Goal: Task Accomplishment & Management: Use online tool/utility

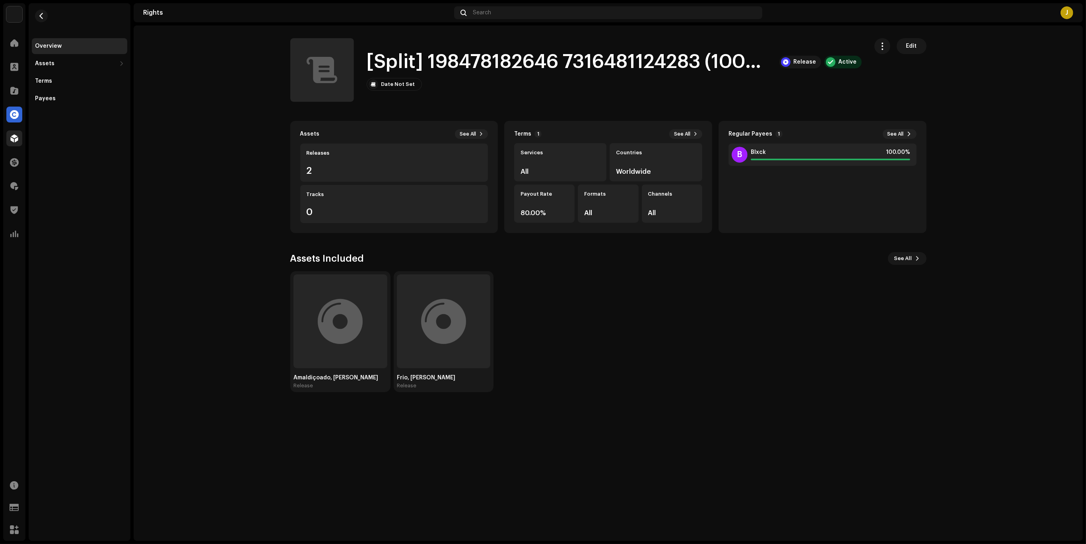
click at [11, 136] on span at bounding box center [14, 138] width 8 height 6
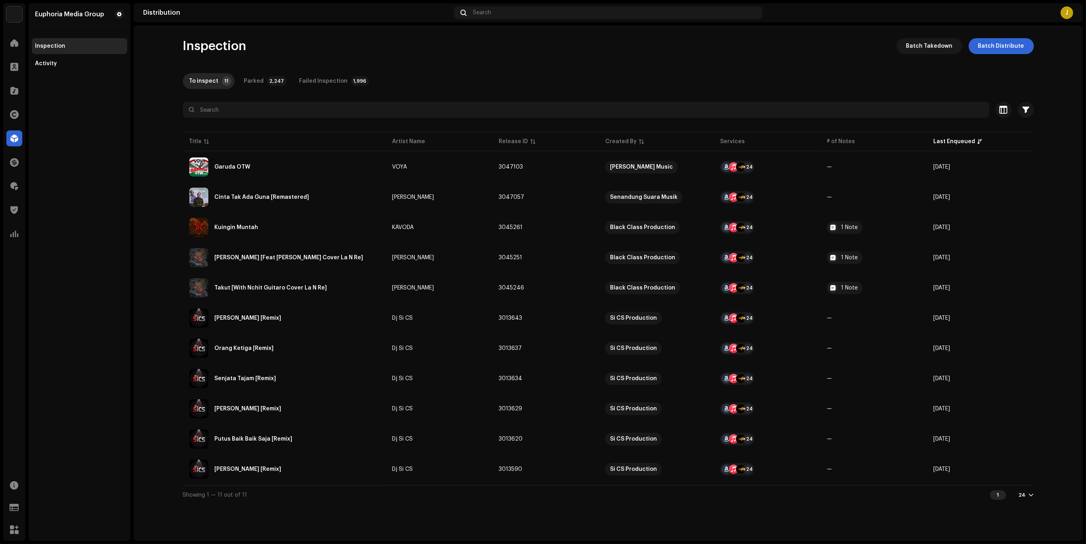
click at [1061, 296] on distribution-inspection "Inspection Batch Takedown Batch Distribute To inspect 11 Parked 2,247 Failed In…" at bounding box center [608, 271] width 949 height 466
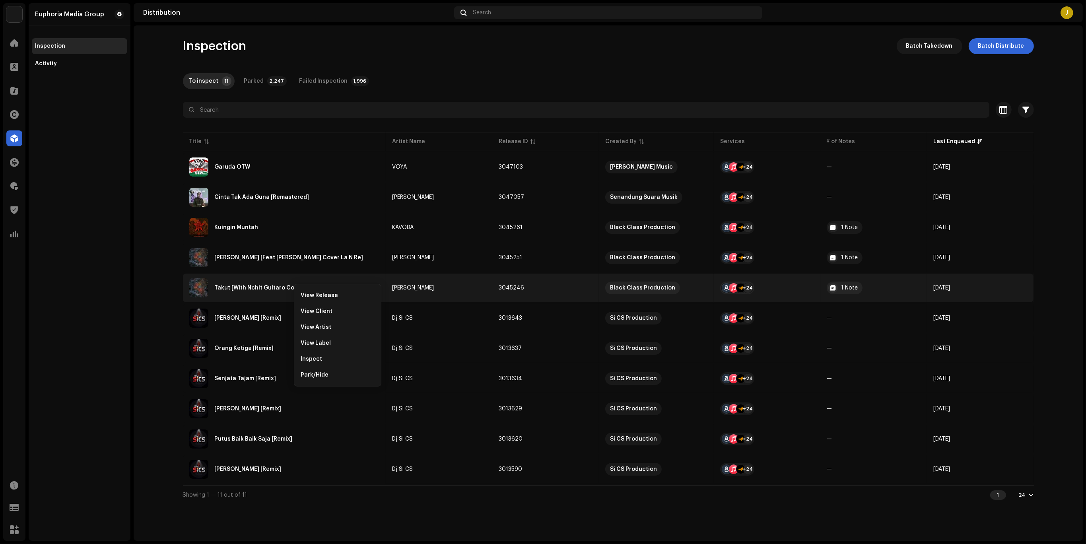
click at [152, 302] on distribution-inspection "Inspection Batch Takedown Batch Distribute To inspect 11 Parked 2,247 Failed In…" at bounding box center [608, 271] width 949 height 466
click at [269, 292] on div "Takut [With Nchit Guitaro Cover La N Re]" at bounding box center [284, 287] width 190 height 19
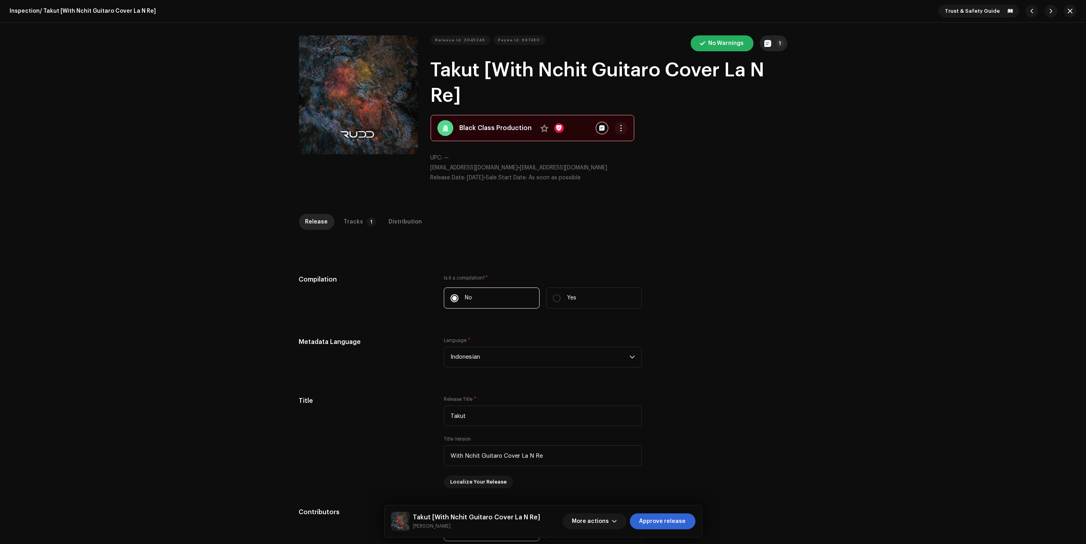
click at [782, 50] on button "1" at bounding box center [773, 43] width 27 height 16
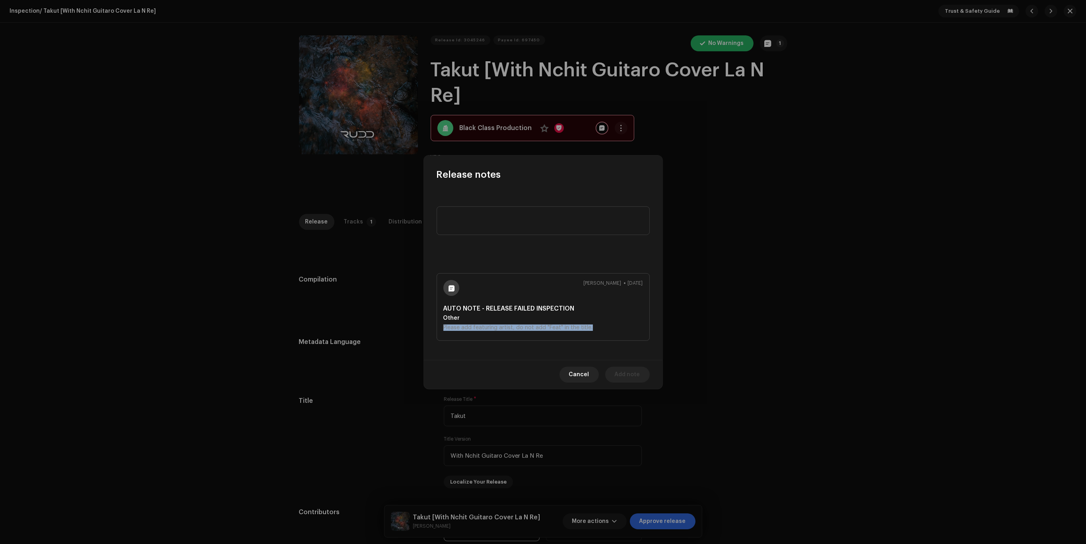
drag, startPoint x: 435, startPoint y: 327, endPoint x: 641, endPoint y: 343, distance: 206.1
click at [609, 330] on div "Joe Sun Oct 8, 2025 AUTO NOTE - RELEASE FAILED INSPECTION Other Please add feat…" at bounding box center [543, 270] width 239 height 179
copy div "Please add featuring artist, do not add "Feat" in the title."
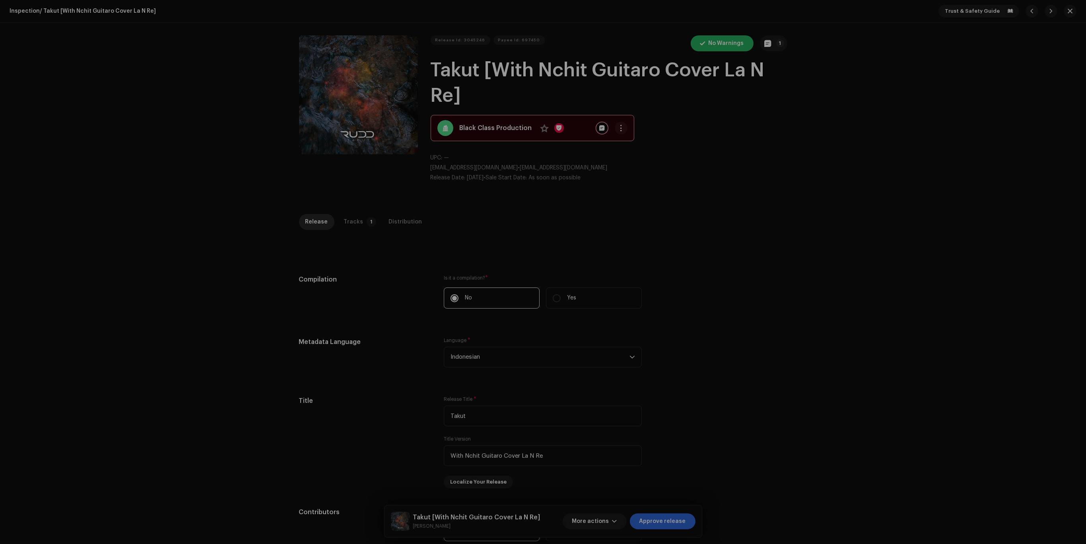
click at [729, 355] on div "Release notes Joe Sun Oct 8, 2025 AUTO NOTE - RELEASE FAILED INSPECTION Other P…" at bounding box center [543, 272] width 1086 height 544
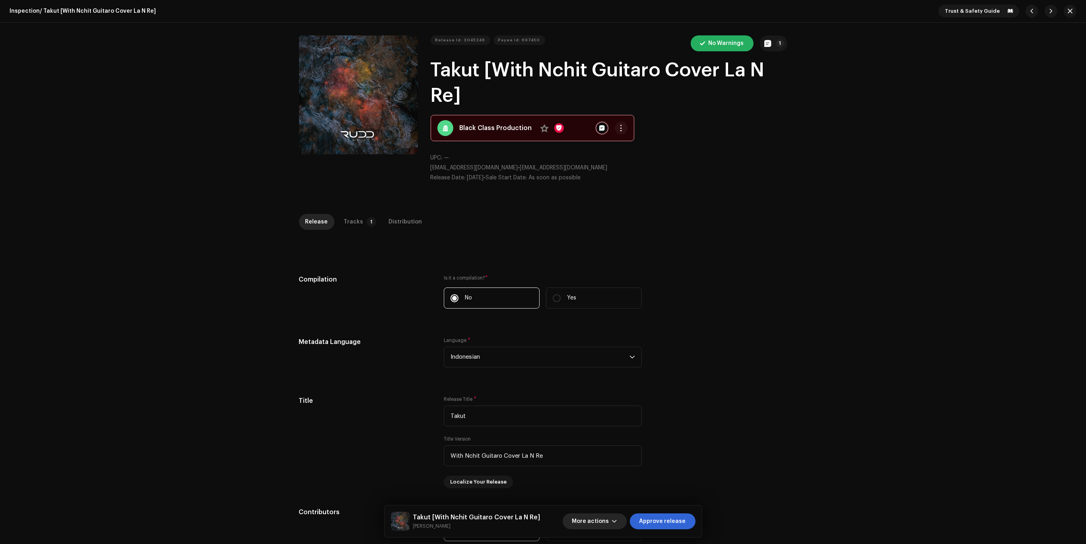
click at [617, 520] on span "button" at bounding box center [614, 521] width 5 height 6
click at [611, 467] on div "Fail & Return" at bounding box center [612, 470] width 74 height 6
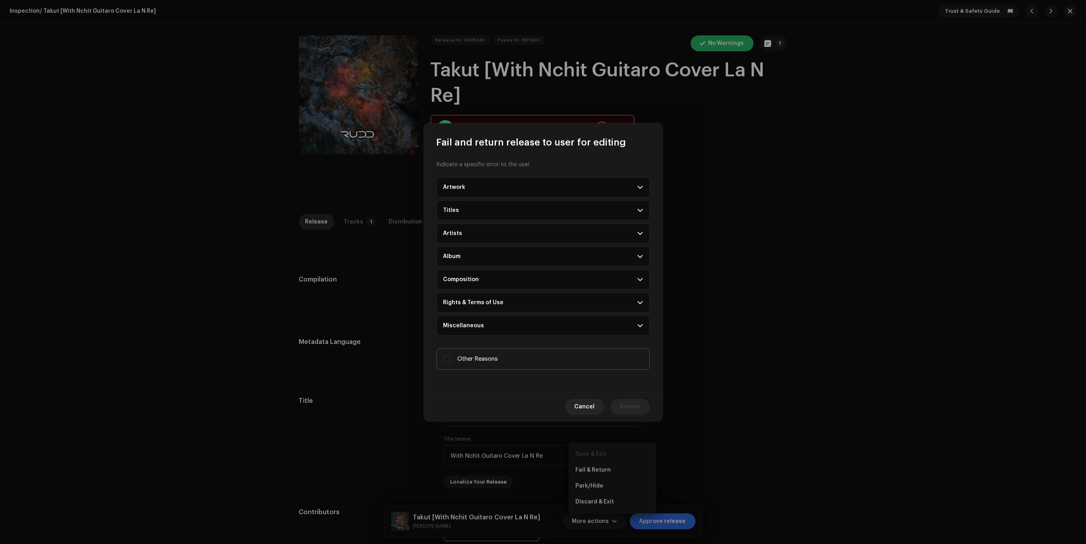
click at [544, 362] on label "Other Reasons" at bounding box center [543, 358] width 213 height 21
click at [451, 362] on input "Other Reasons" at bounding box center [447, 359] width 8 height 8
checkbox input "true"
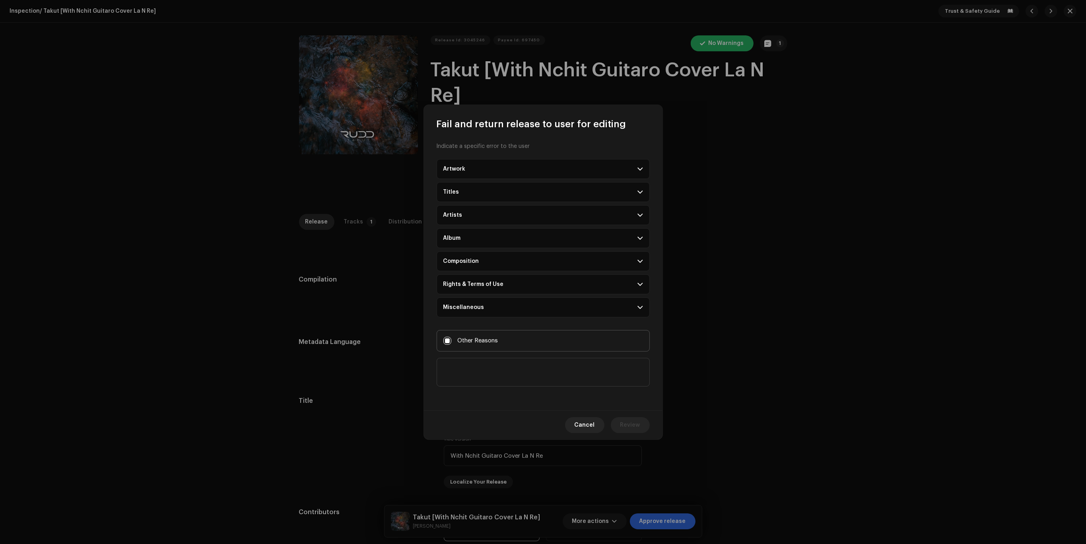
click at [538, 380] on textarea at bounding box center [543, 372] width 213 height 29
click at [545, 393] on div "Indicate a specific error to the user Artwork Upscaled art / bad quality Logo /…" at bounding box center [543, 270] width 239 height 280
click at [529, 370] on textarea at bounding box center [543, 372] width 213 height 29
click at [526, 368] on textarea at bounding box center [543, 372] width 213 height 29
click at [520, 369] on textarea at bounding box center [543, 372] width 213 height 29
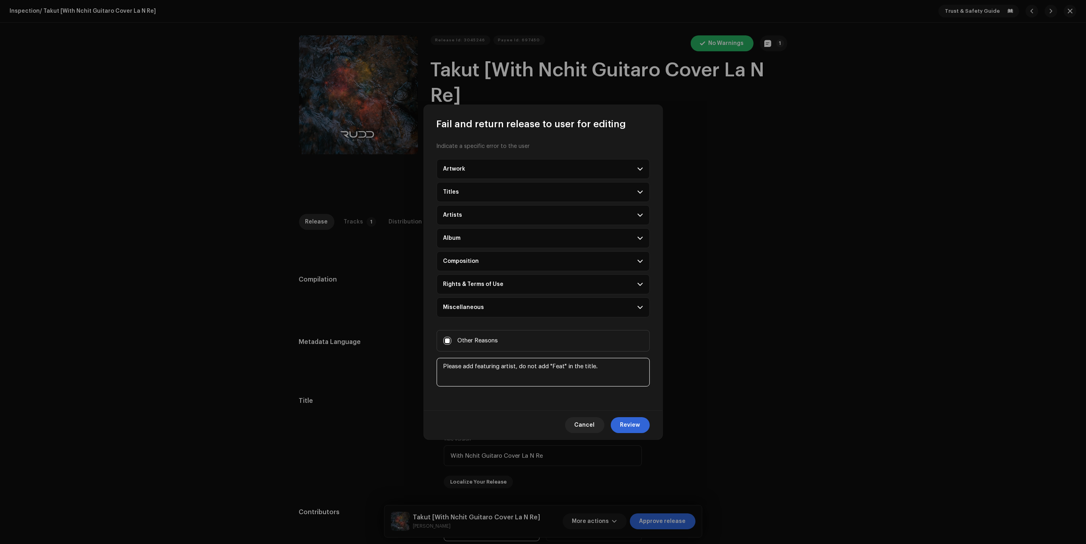
click at [568, 370] on textarea at bounding box center [543, 372] width 213 height 29
type textarea "Please add featuring artist, do not add "Feat" OR any artist name in the title."
click at [627, 423] on span "Review" at bounding box center [630, 425] width 20 height 16
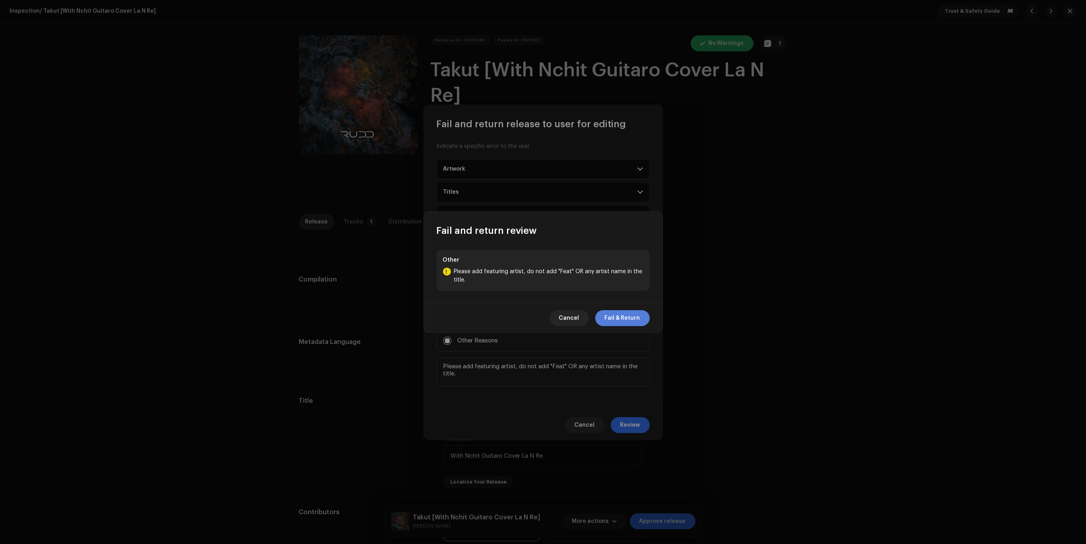
click at [628, 315] on span "Fail & Return" at bounding box center [622, 318] width 35 height 16
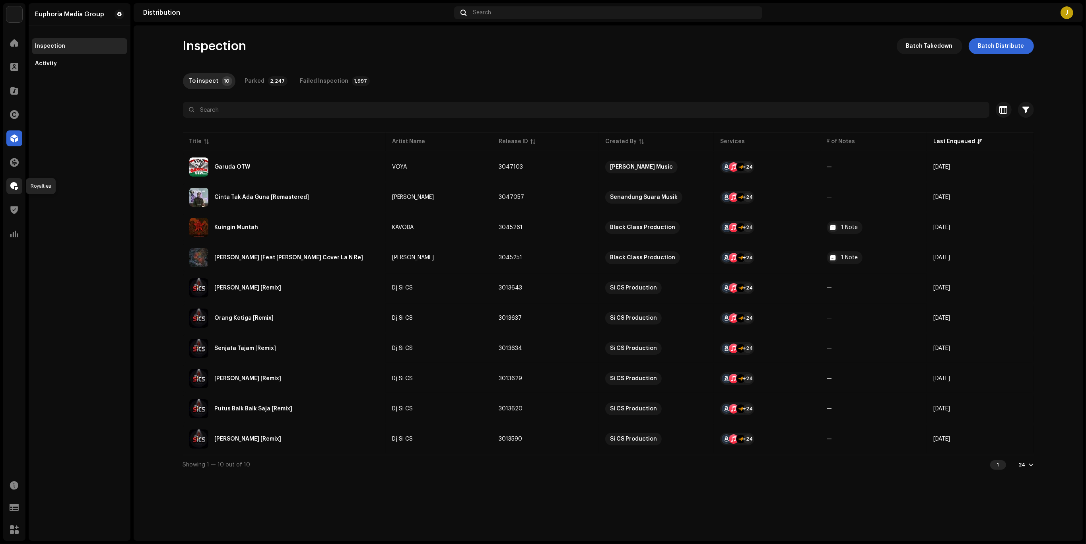
click at [12, 185] on span at bounding box center [14, 186] width 8 height 6
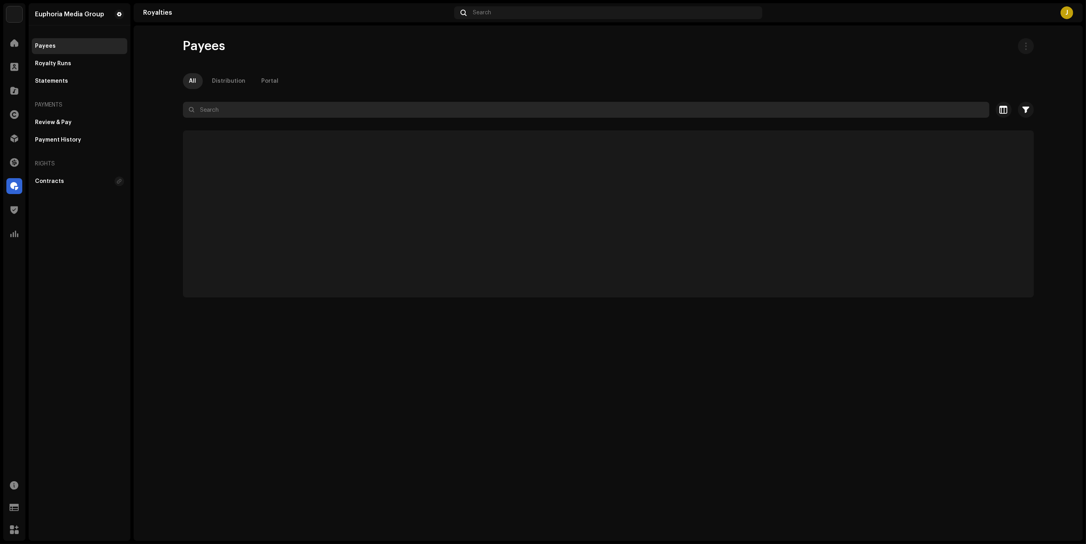
click at [200, 112] on input "text" at bounding box center [586, 110] width 806 height 16
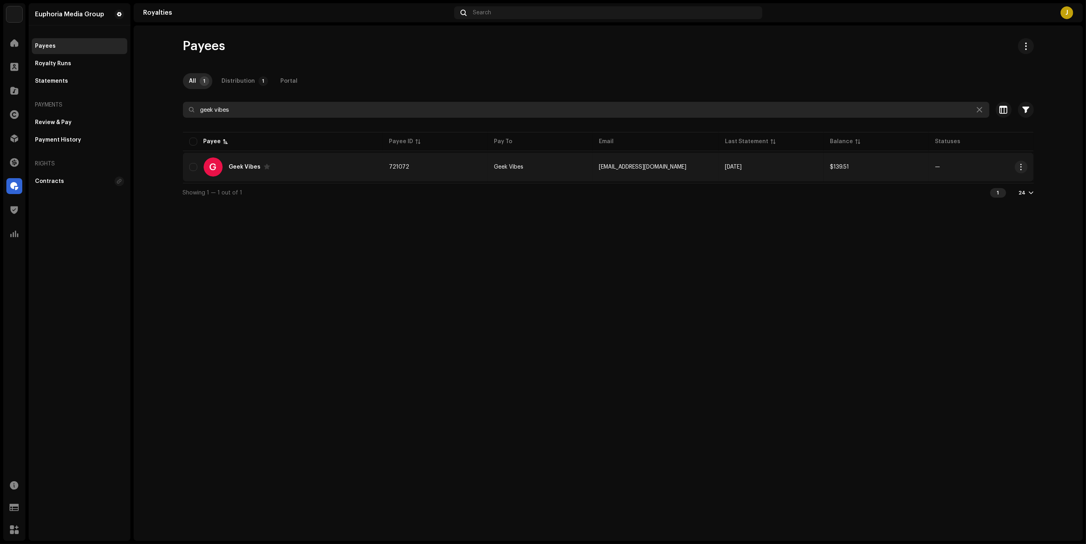
type input "geek vibes"
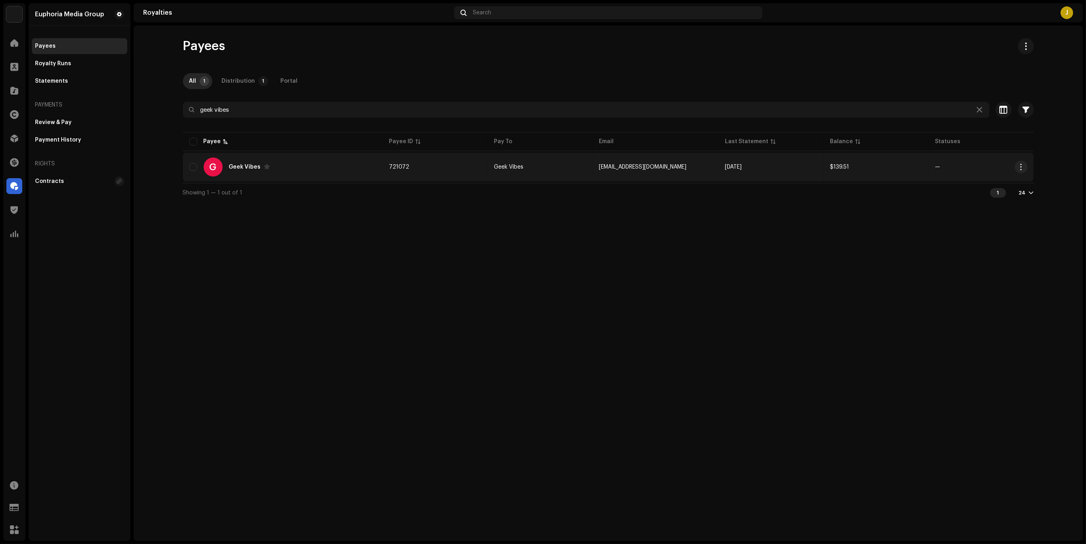
click at [291, 169] on div "G Geek Vibes" at bounding box center [282, 166] width 187 height 19
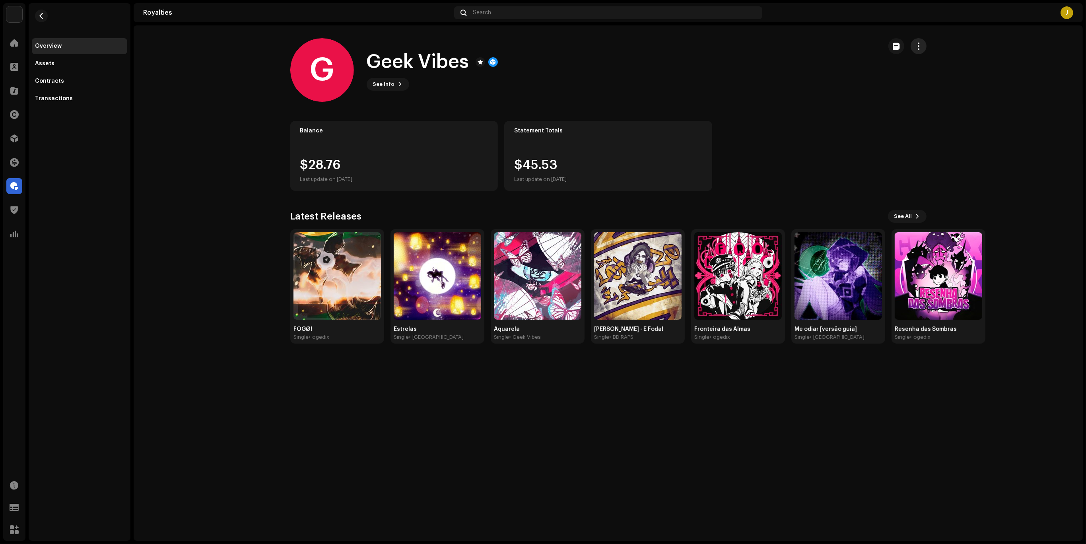
click at [922, 49] on button "button" at bounding box center [918, 46] width 16 height 16
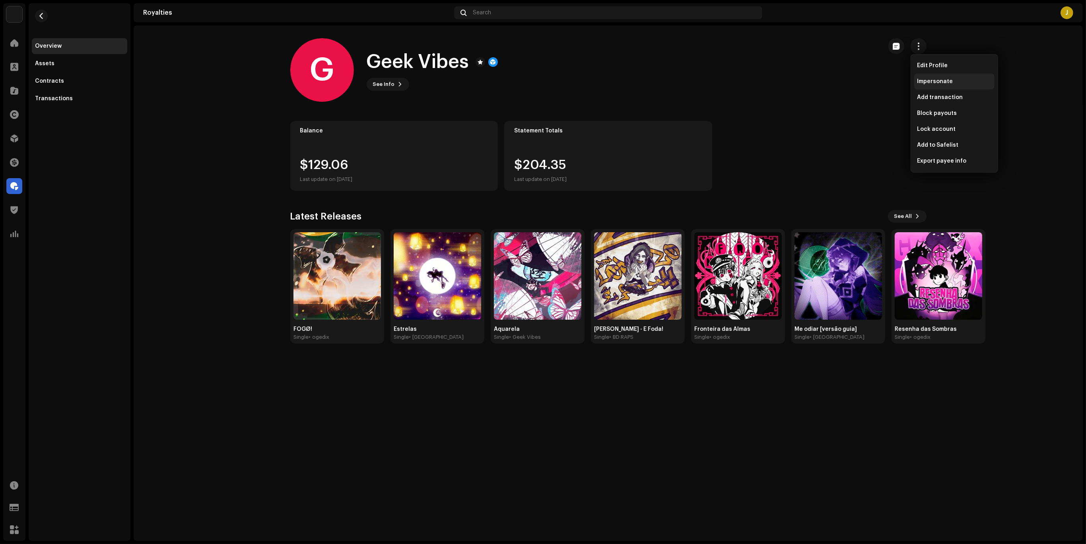
click at [928, 82] on span "Impersonate" at bounding box center [935, 81] width 36 height 6
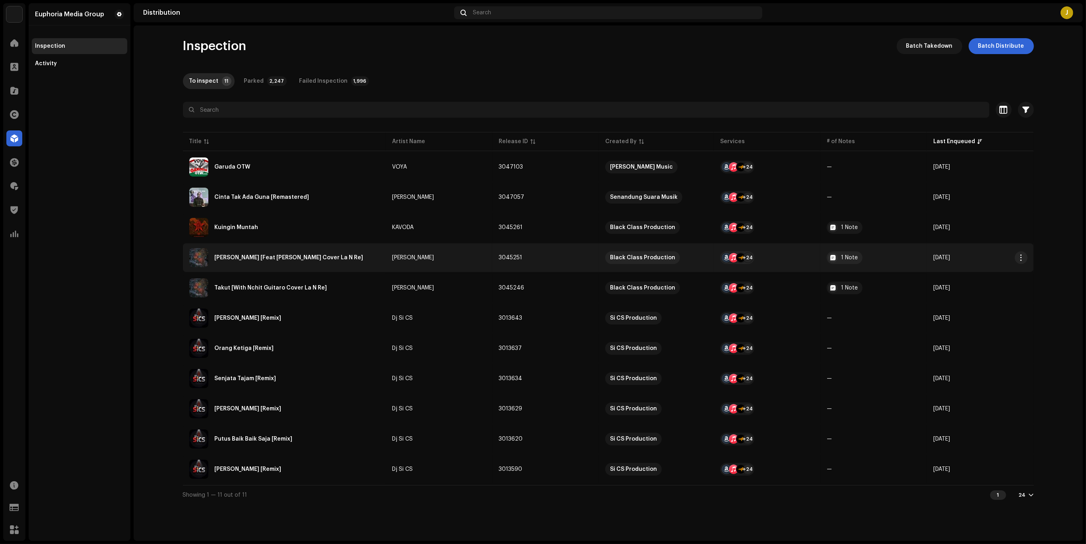
click at [332, 259] on div "[PERSON_NAME] [Feat [PERSON_NAME] Cover La N Re]" at bounding box center [289, 258] width 149 height 6
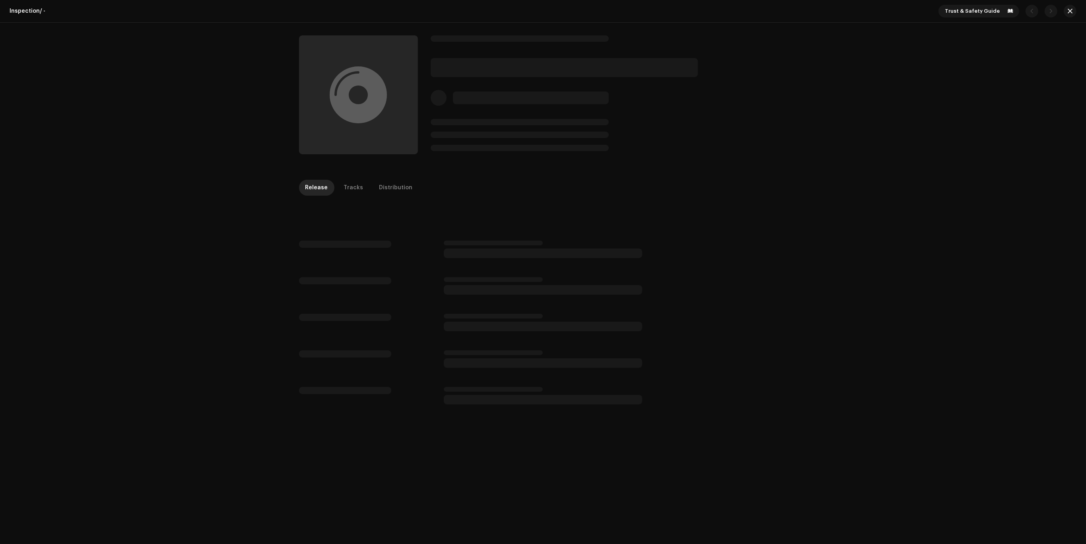
click at [1013, 191] on div "Inspection / - Trust & Safety Guide Release Tracks Distribution" at bounding box center [543, 272] width 1086 height 544
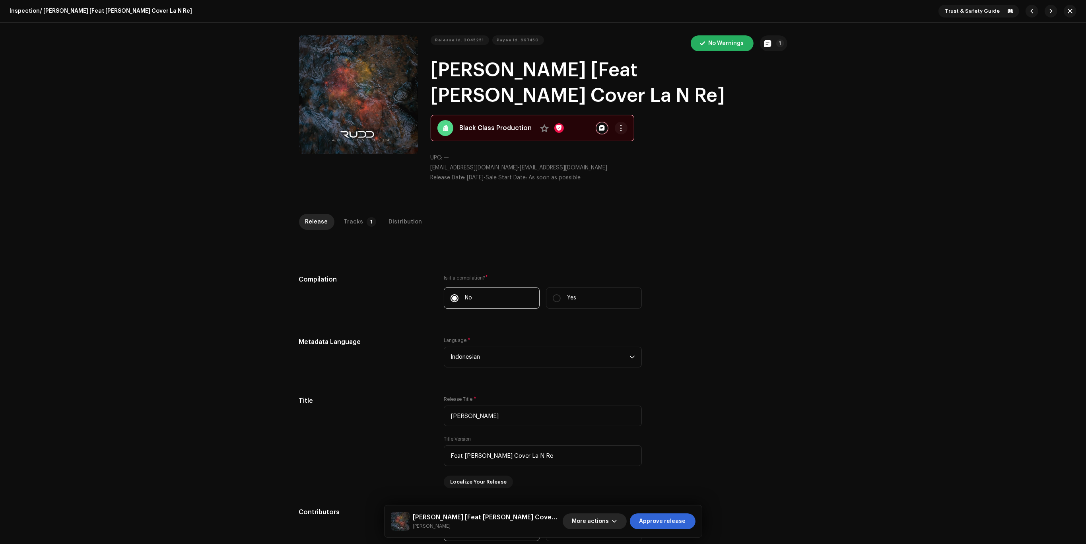
click at [619, 517] on button "More actions" at bounding box center [595, 521] width 64 height 16
click at [615, 471] on div "Fail & Return" at bounding box center [612, 470] width 74 height 6
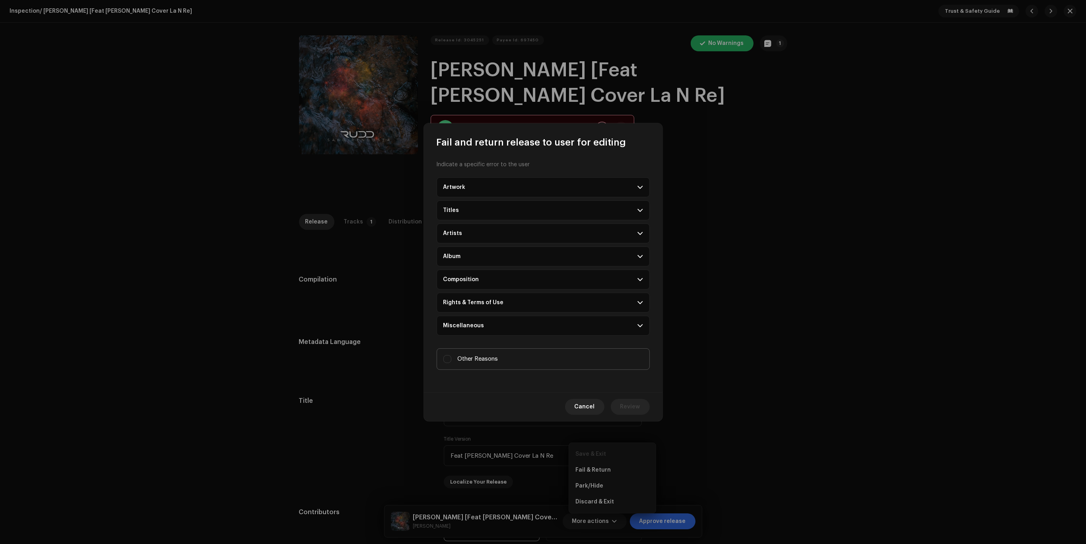
click at [552, 364] on label "Other Reasons" at bounding box center [543, 358] width 213 height 21
click at [451, 363] on input "Other Reasons" at bounding box center [447, 359] width 8 height 8
checkbox input "true"
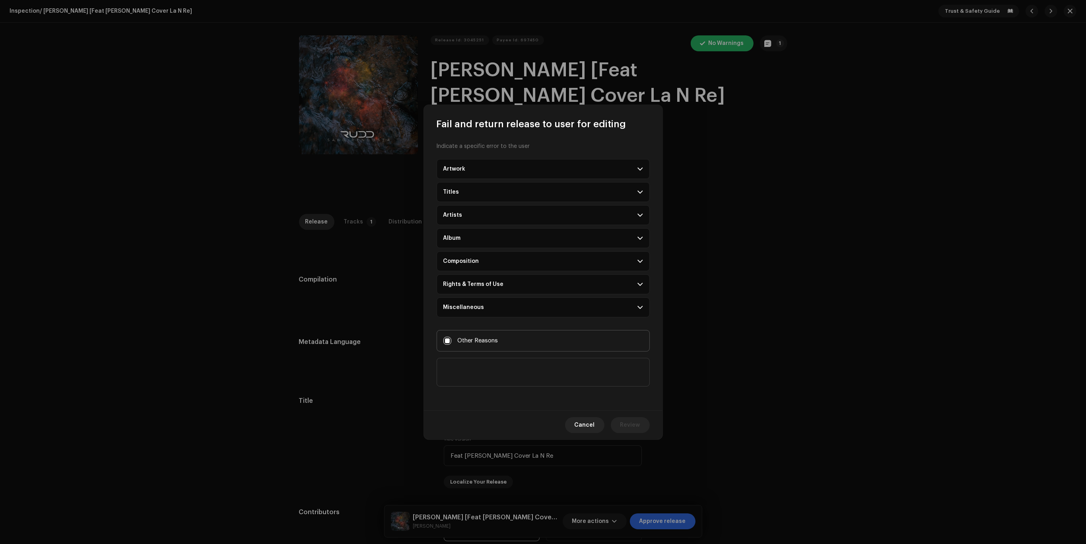
click at [547, 382] on textarea at bounding box center [543, 372] width 213 height 29
type textarea "Please add featuring artist, do not add "Feat" OR any artist name in the title."
click at [618, 417] on div "Cancel Review" at bounding box center [543, 424] width 239 height 29
click at [631, 425] on span "Review" at bounding box center [630, 425] width 20 height 16
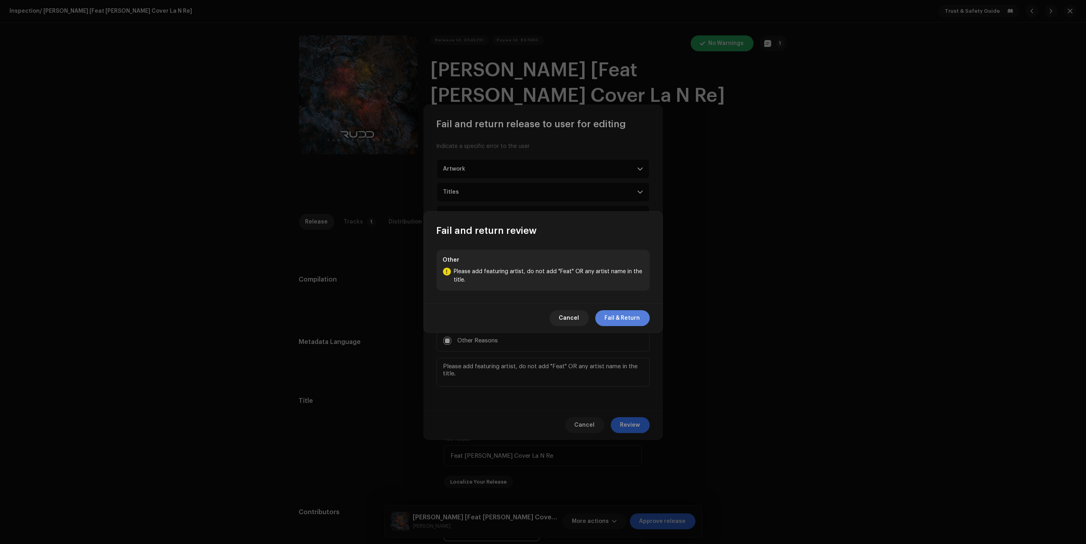
click at [619, 320] on span "Fail & Return" at bounding box center [622, 318] width 35 height 16
